Goal: Transaction & Acquisition: Purchase product/service

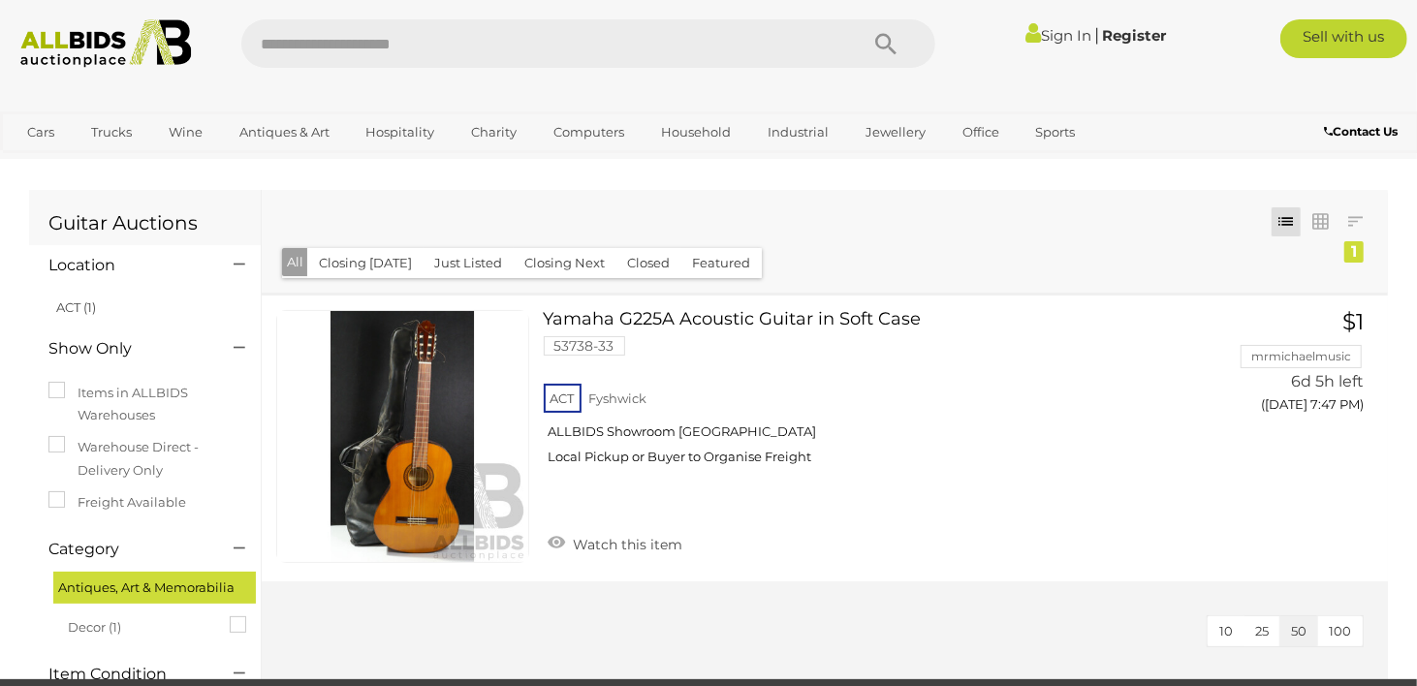
scroll to position [600, 0]
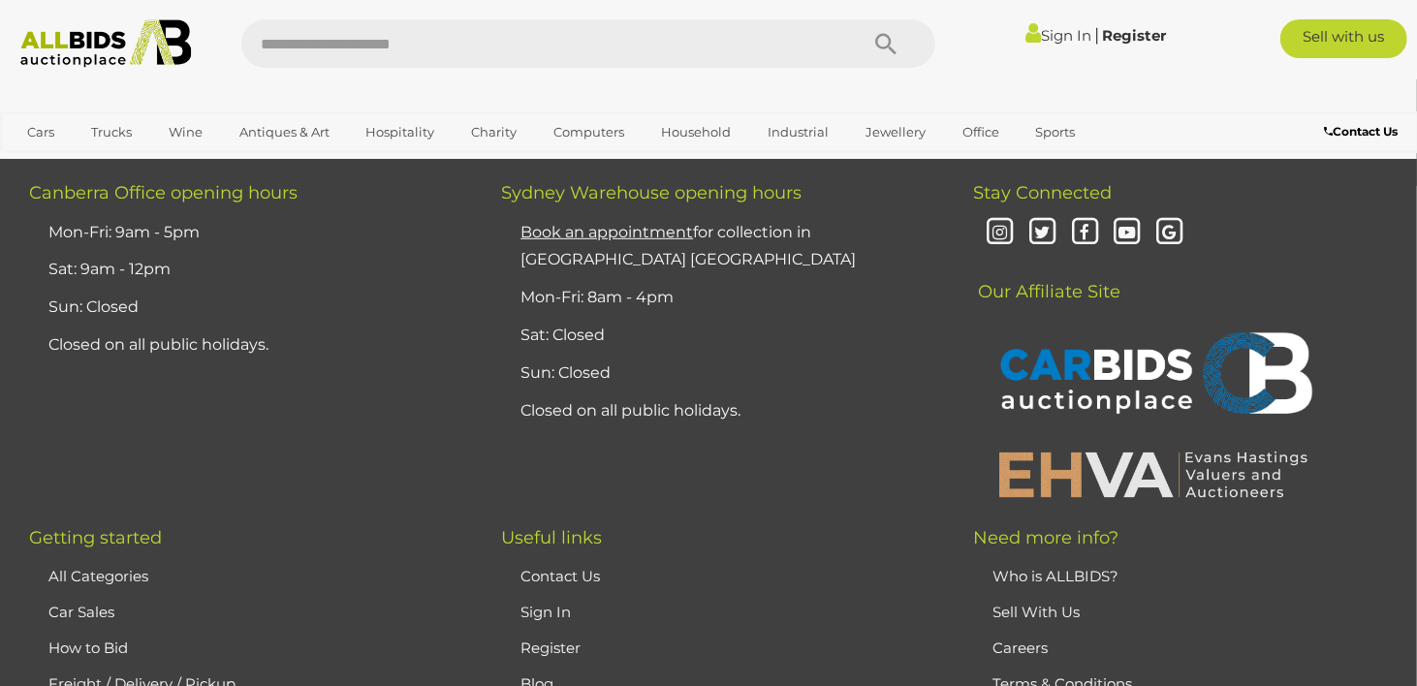
click at [84, 47] on img at bounding box center [106, 43] width 191 height 48
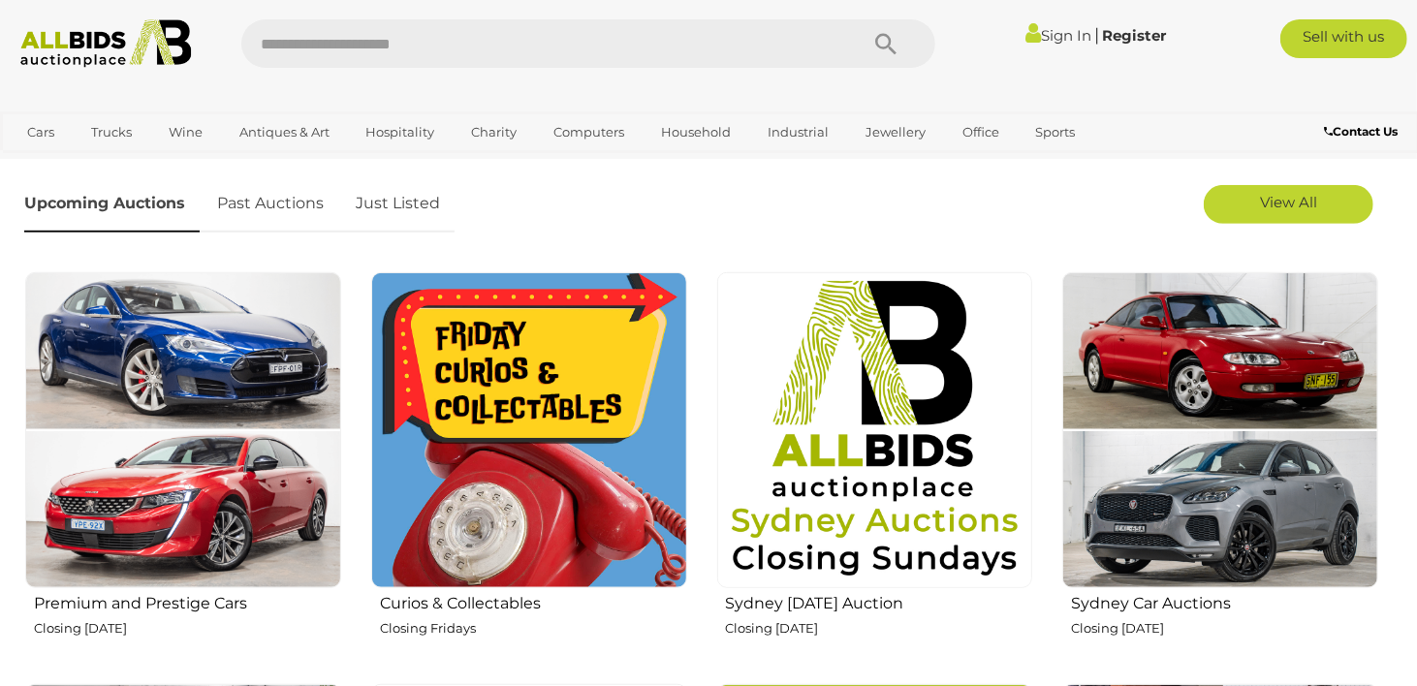
scroll to position [1200, 0]
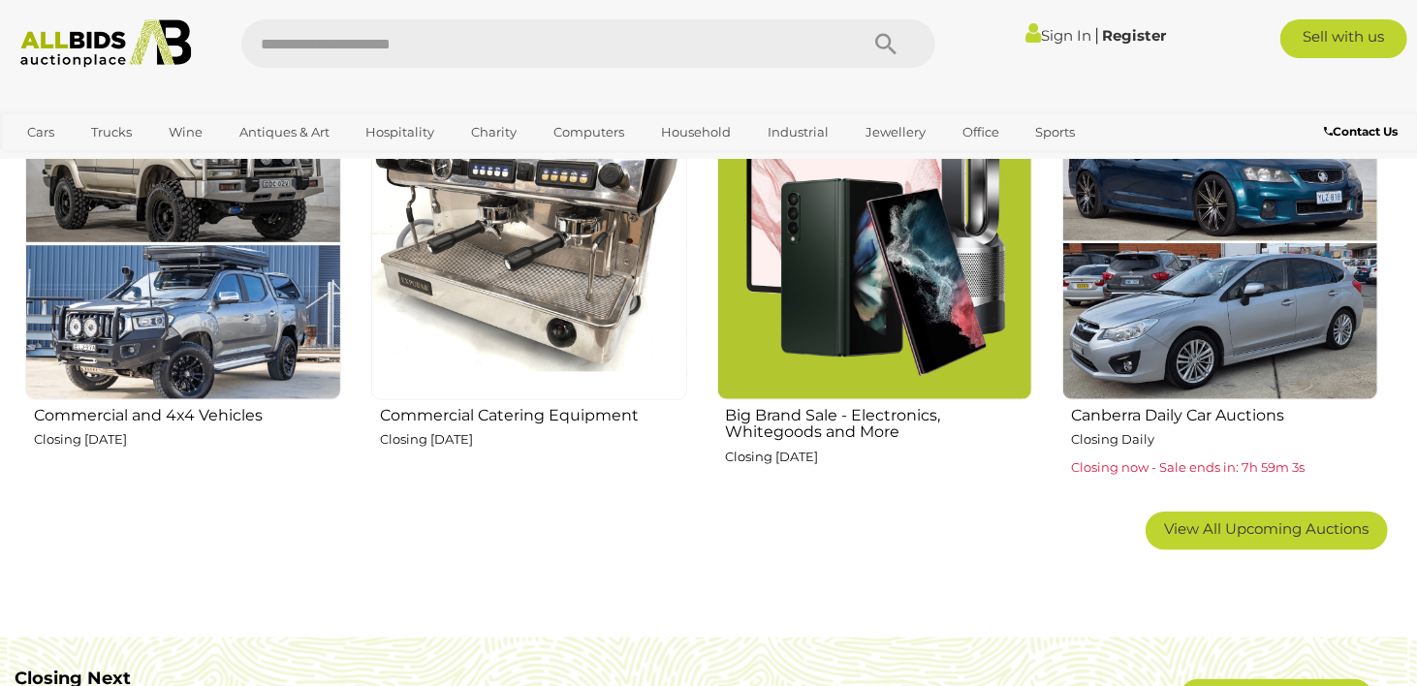
click at [813, 319] on img at bounding box center [875, 242] width 316 height 316
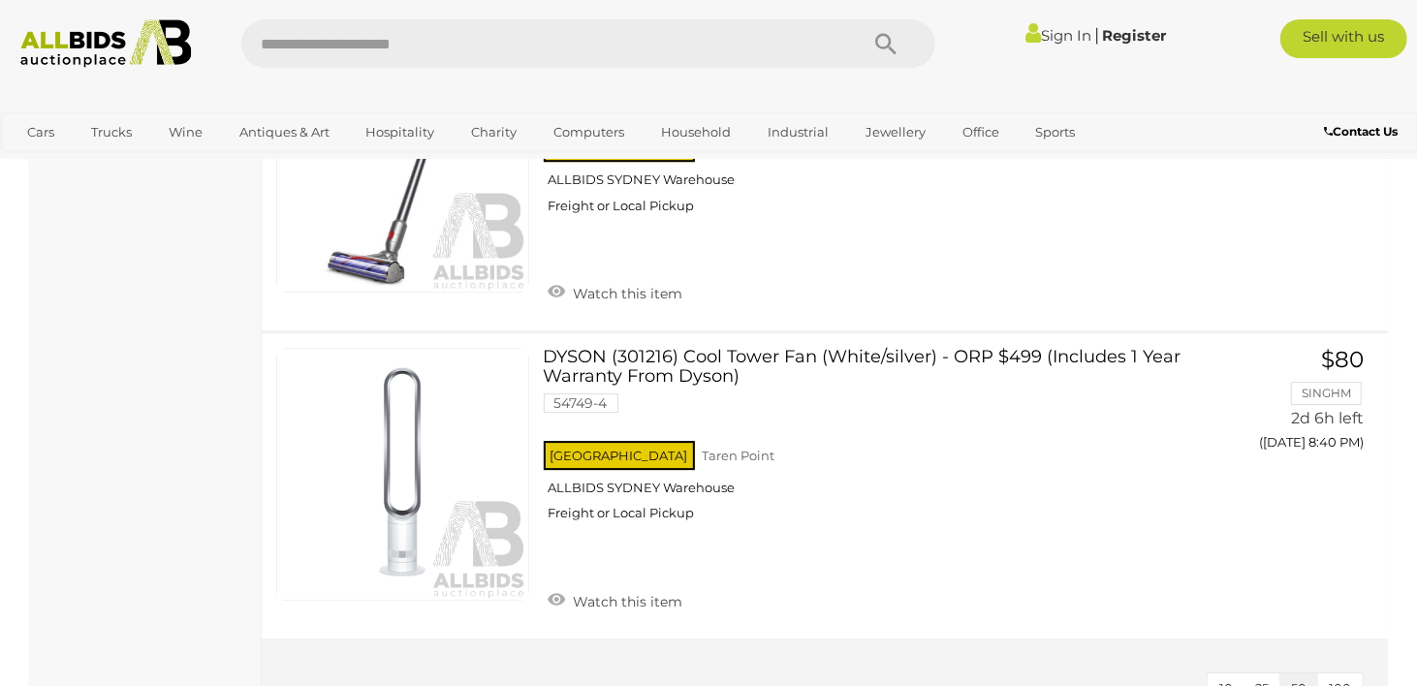
scroll to position [4202, 0]
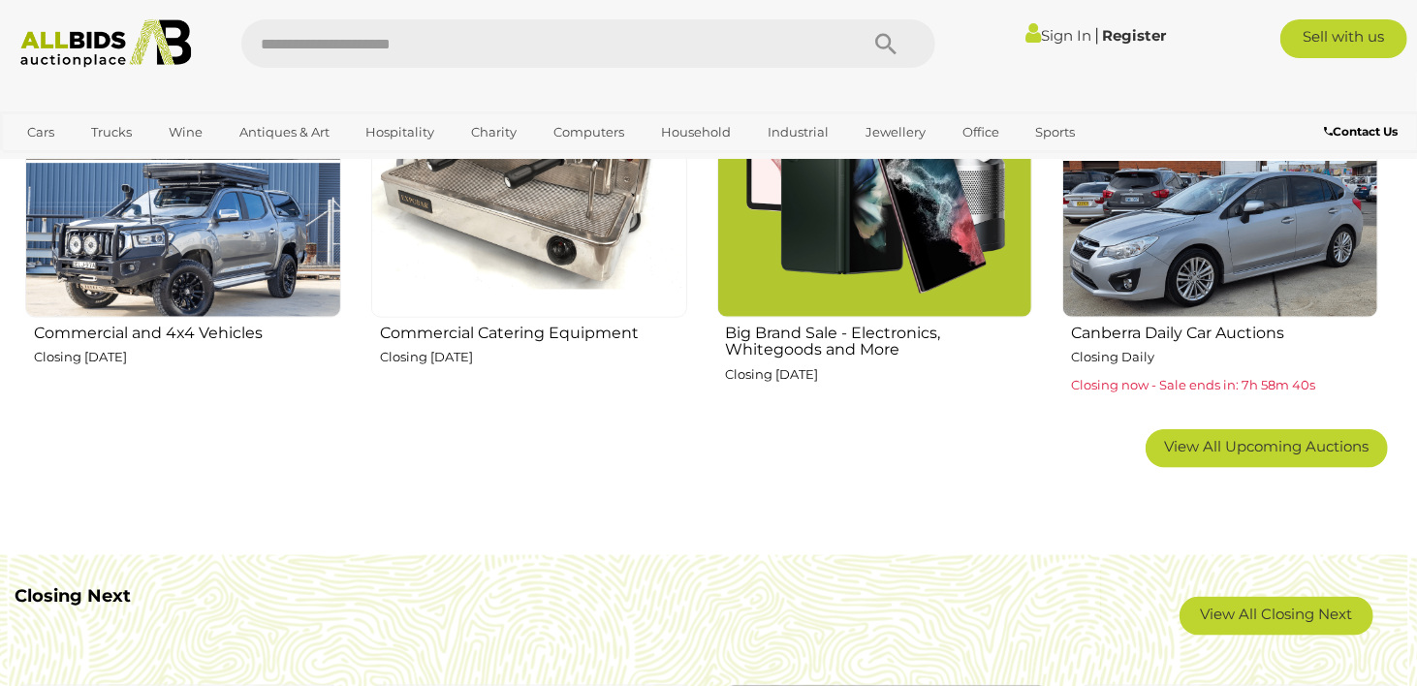
scroll to position [1316, 0]
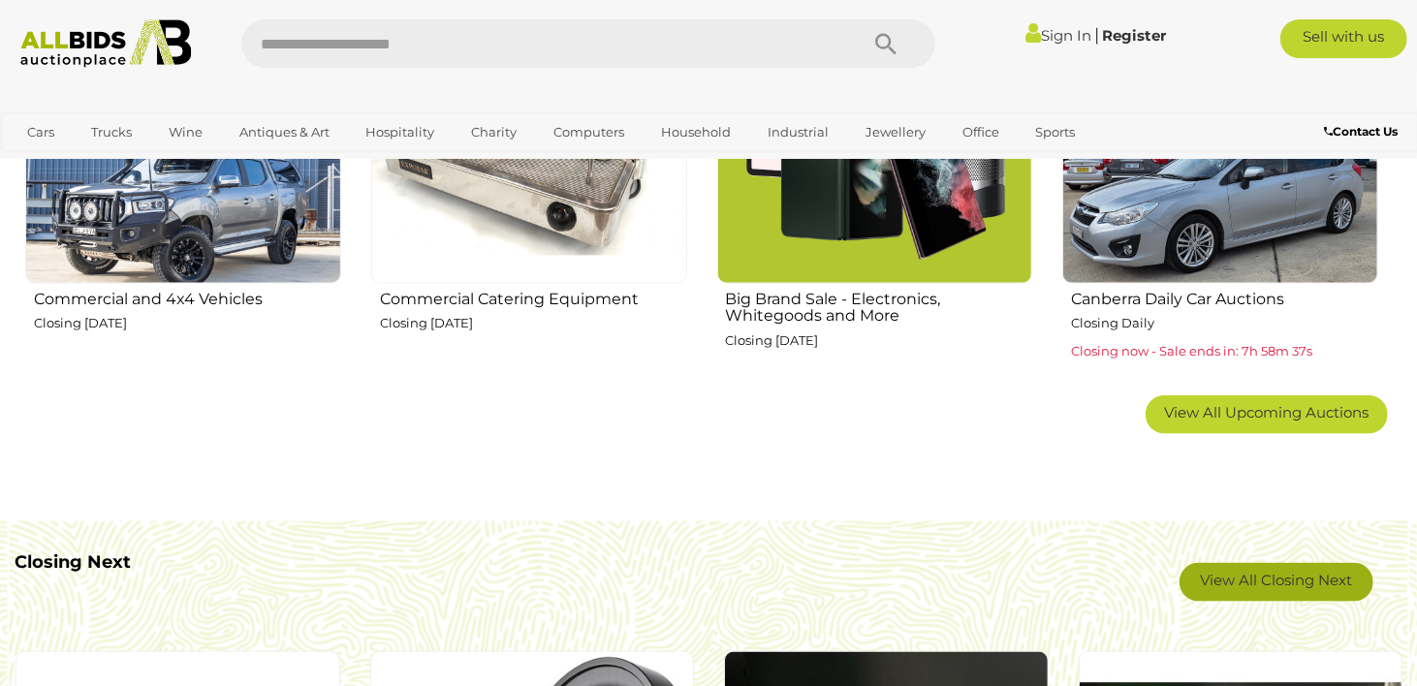
click at [1284, 575] on link "View All Closing Next" at bounding box center [1277, 582] width 194 height 39
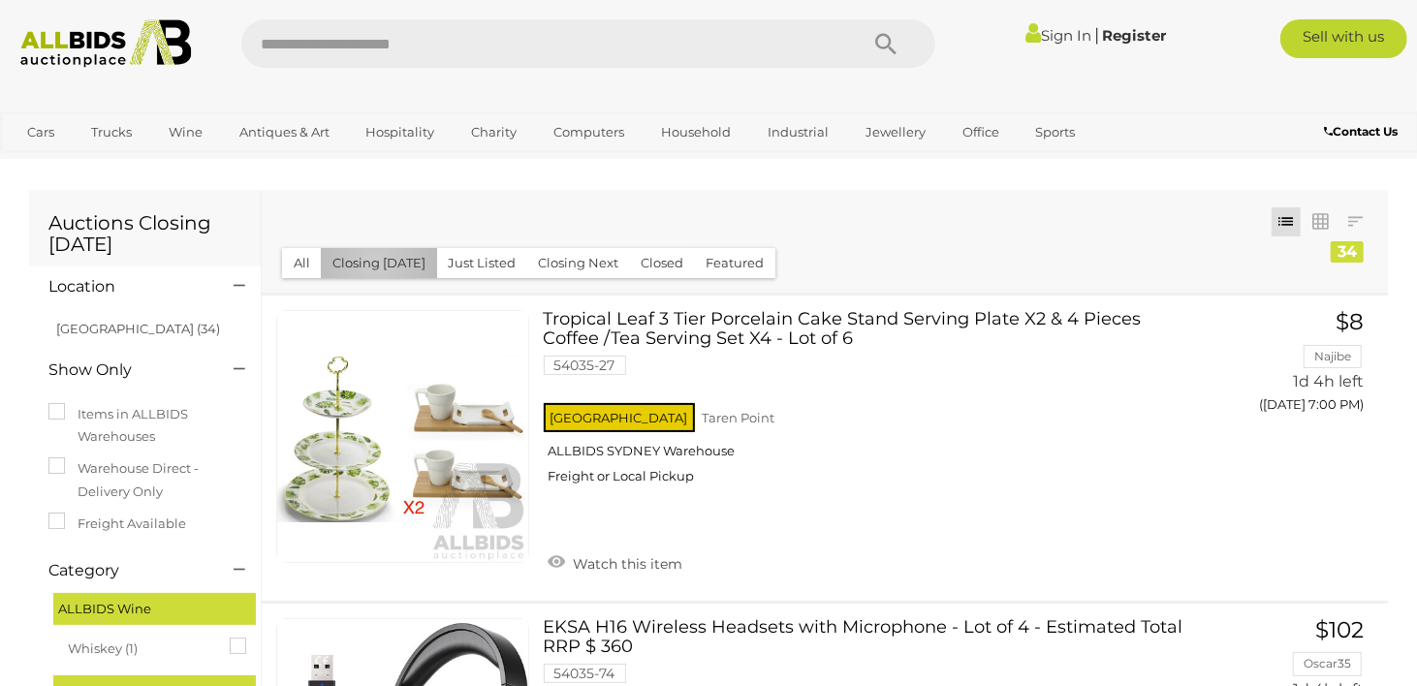
click at [374, 263] on button "Closing [DATE]" at bounding box center [379, 263] width 116 height 30
click at [89, 329] on link "NSW (34)" at bounding box center [138, 329] width 164 height 16
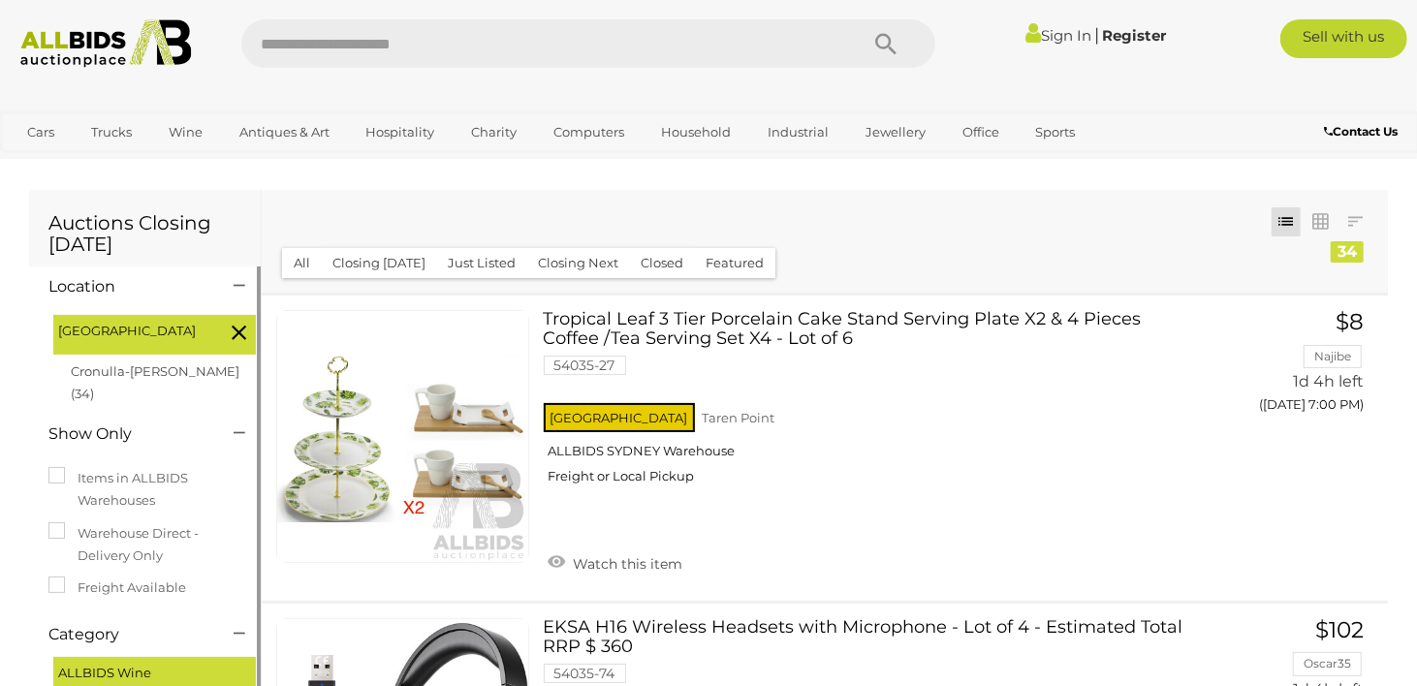
click at [238, 328] on icon at bounding box center [239, 332] width 15 height 25
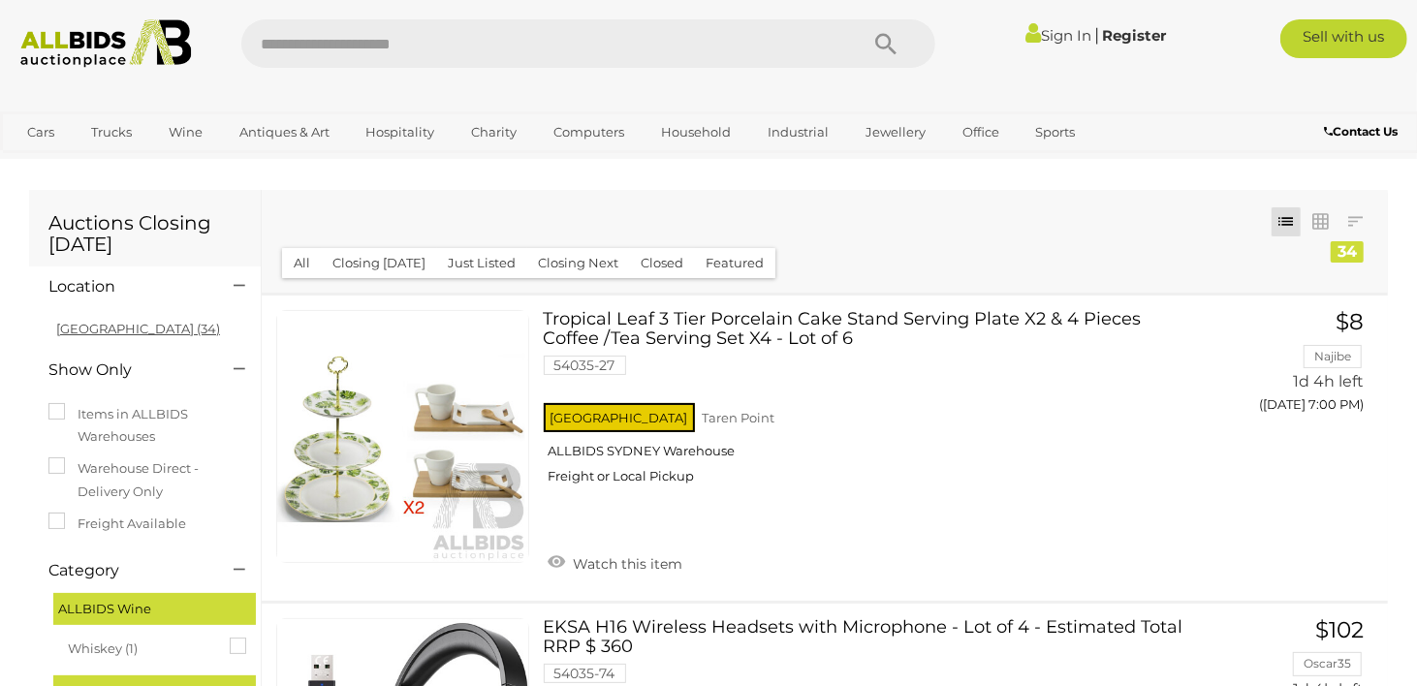
click at [97, 329] on link "NSW (34)" at bounding box center [138, 329] width 164 height 16
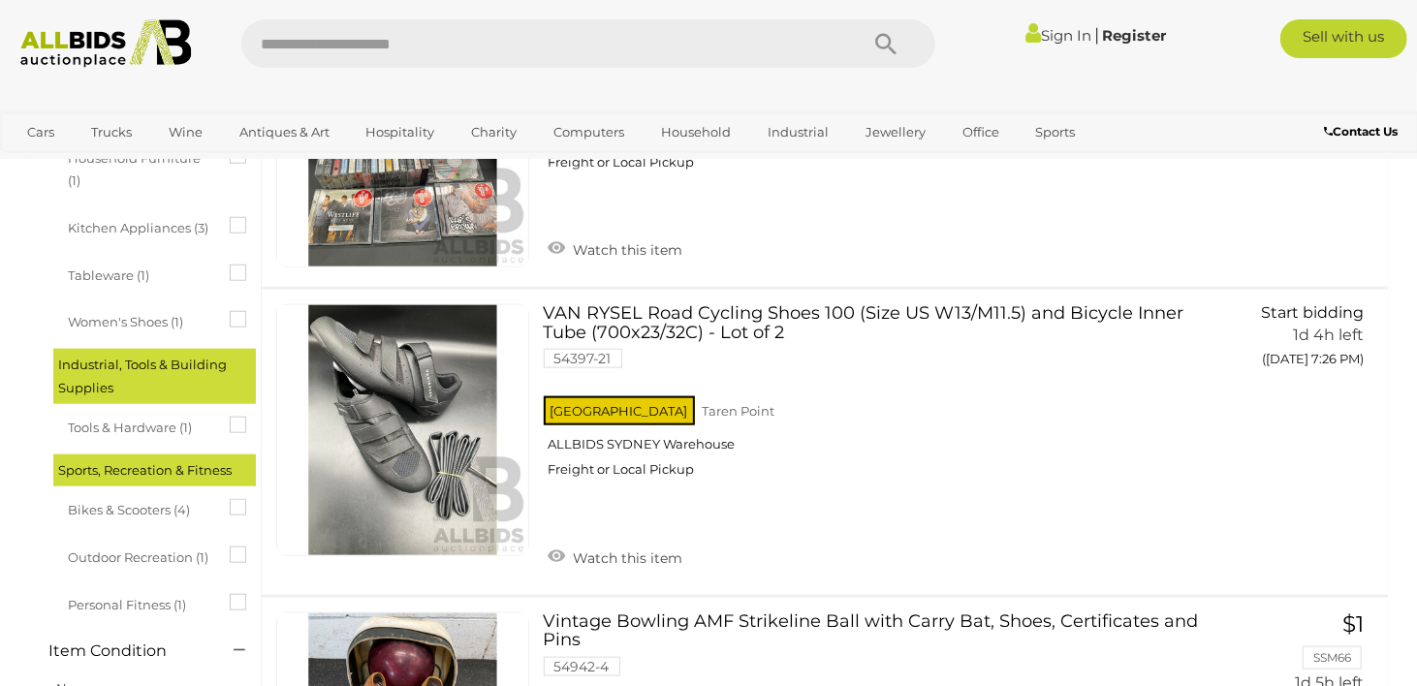
scroll to position [600, 0]
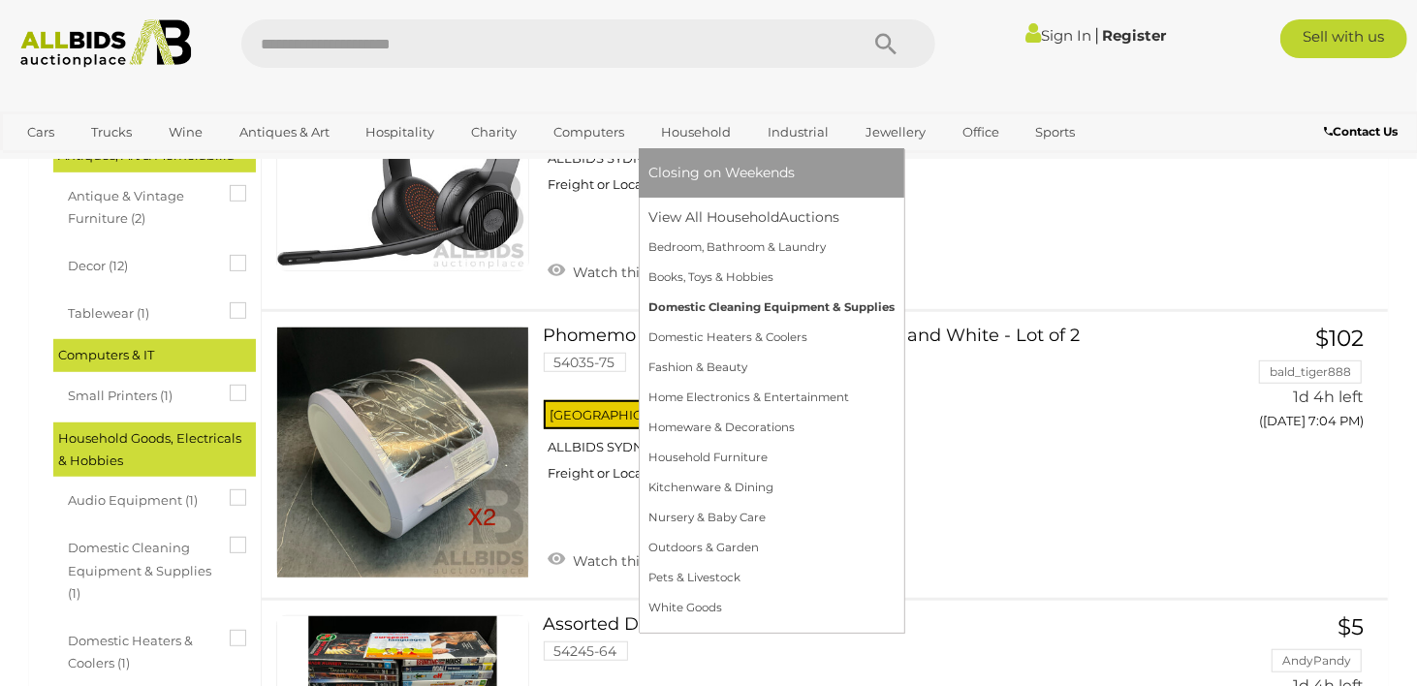
click at [799, 315] on link "Domestic Cleaning Equipment & Supplies" at bounding box center [772, 308] width 246 height 30
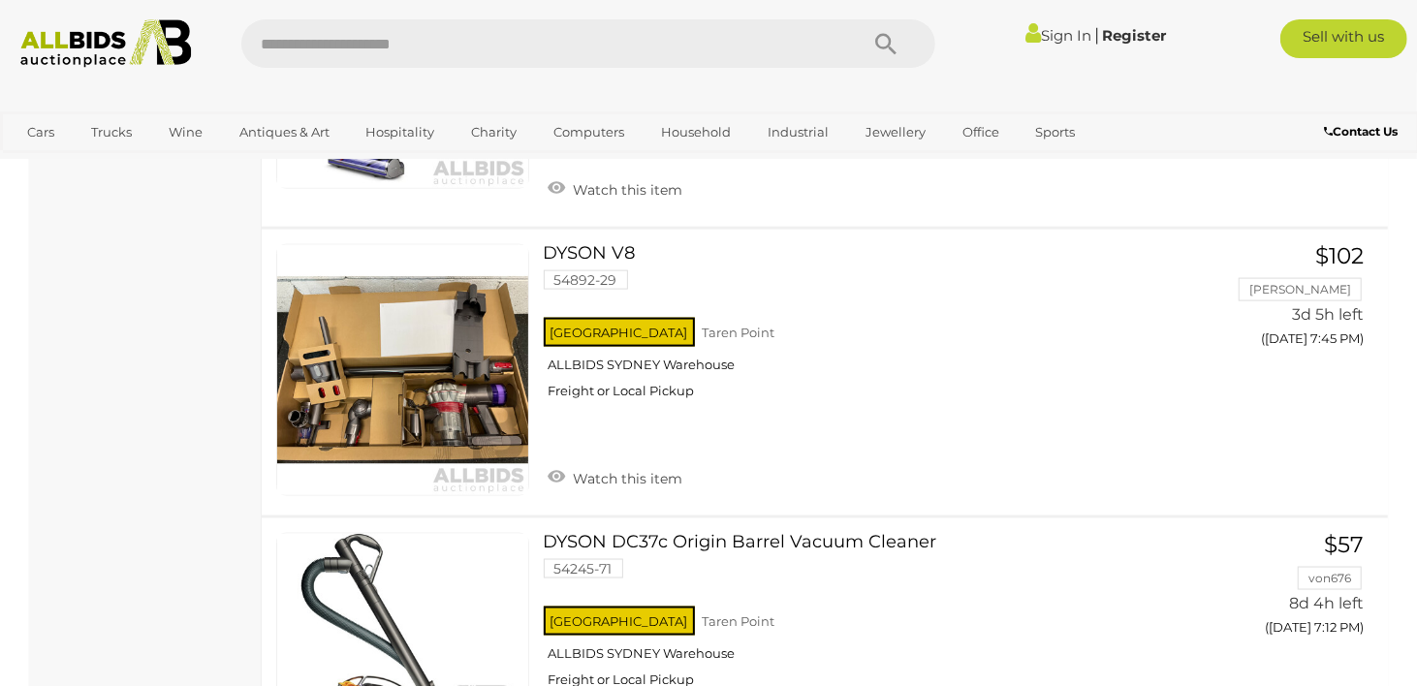
scroll to position [1567, 0]
